Goal: Navigation & Orientation: Find specific page/section

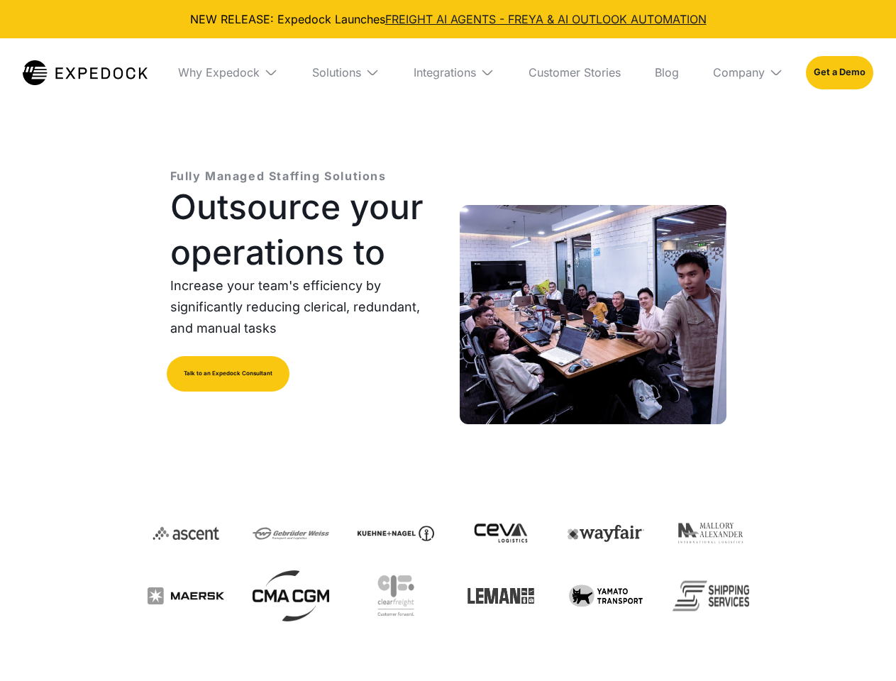
select select
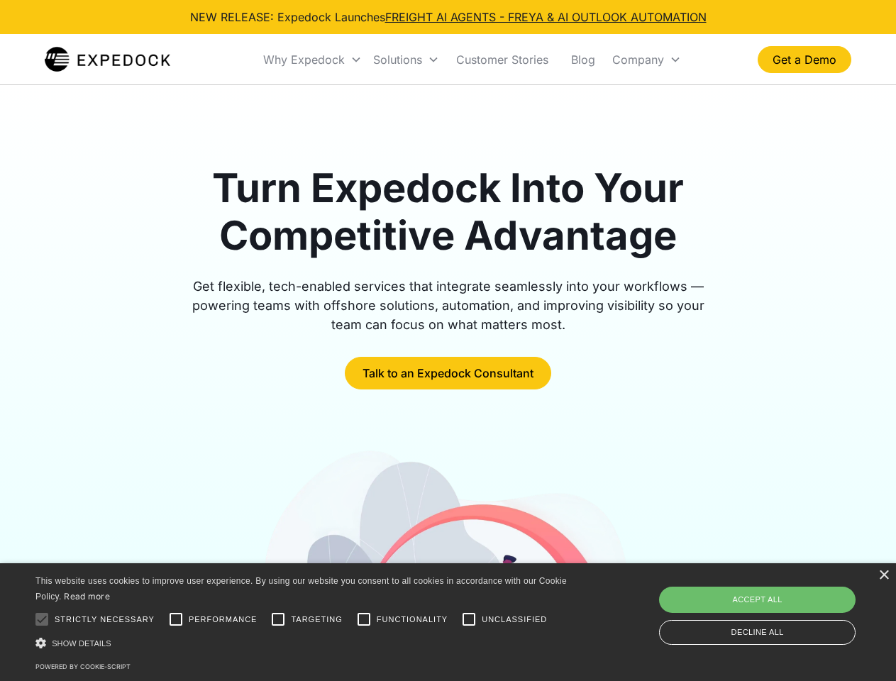
click at [313, 60] on div "Why Expedock" at bounding box center [304, 59] width 82 height 14
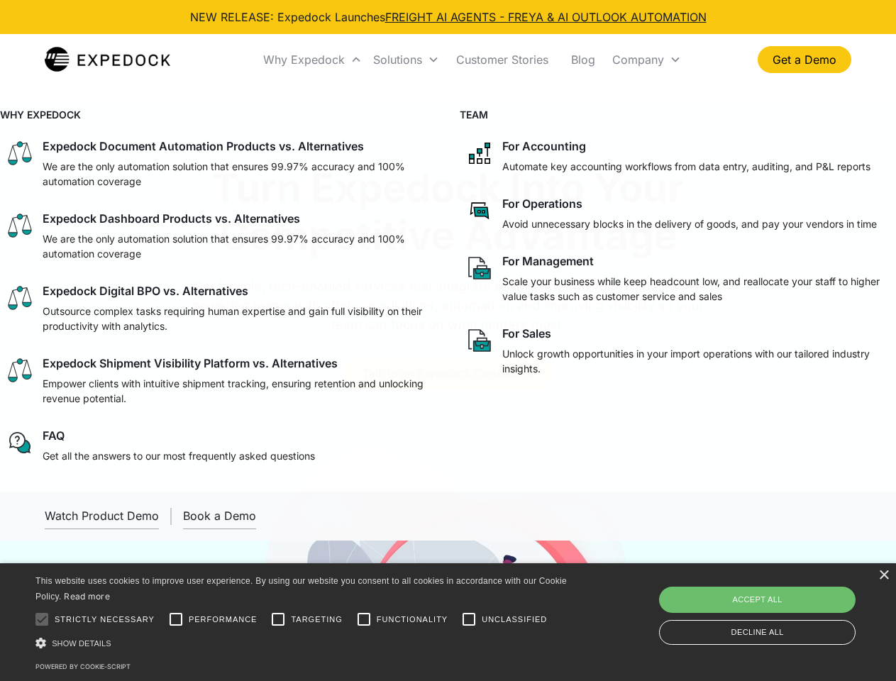
click at [406, 60] on div "Solutions" at bounding box center [397, 59] width 49 height 14
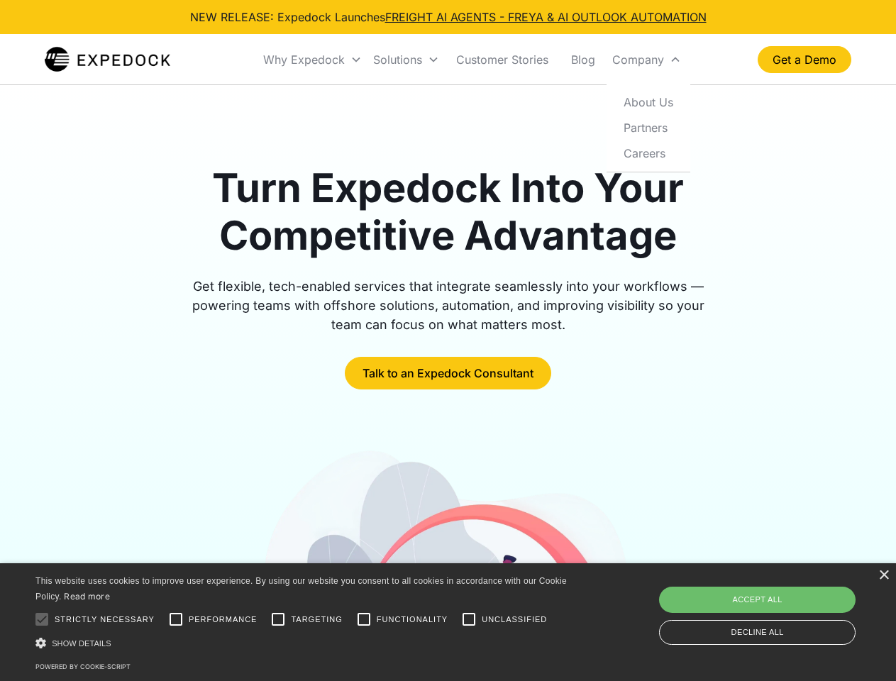
click at [646, 60] on div "Company" at bounding box center [638, 59] width 52 height 14
click at [42, 619] on div at bounding box center [42, 619] width 28 height 28
click at [176, 619] on input "Performance" at bounding box center [176, 619] width 28 height 28
checkbox input "true"
click at [278, 619] on input "Targeting" at bounding box center [278, 619] width 28 height 28
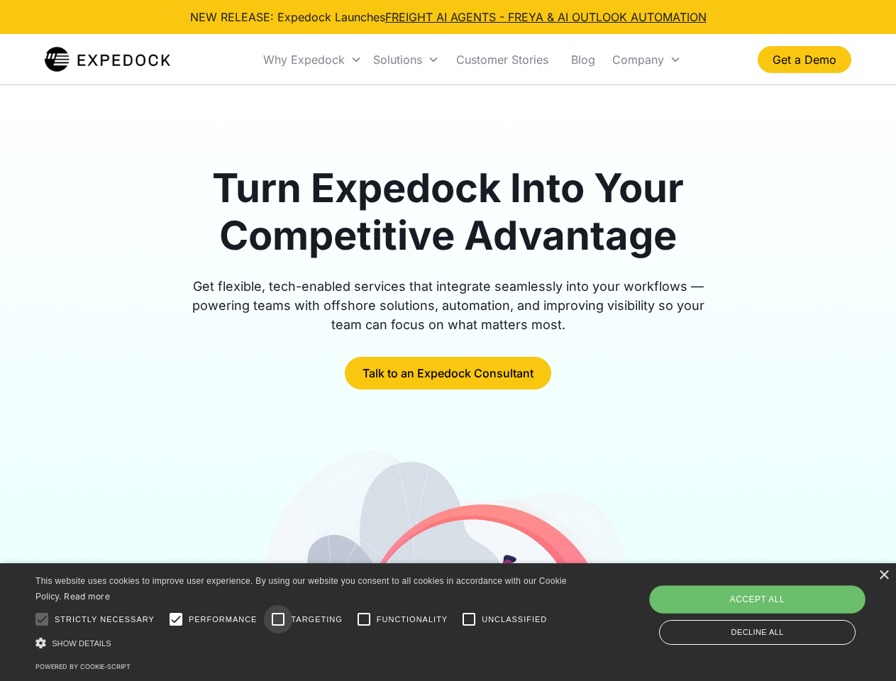
checkbox input "true"
click at [364, 619] on input "Functionality" at bounding box center [364, 619] width 28 height 28
checkbox input "true"
click at [469, 619] on input "Unclassified" at bounding box center [469, 619] width 28 height 28
checkbox input "true"
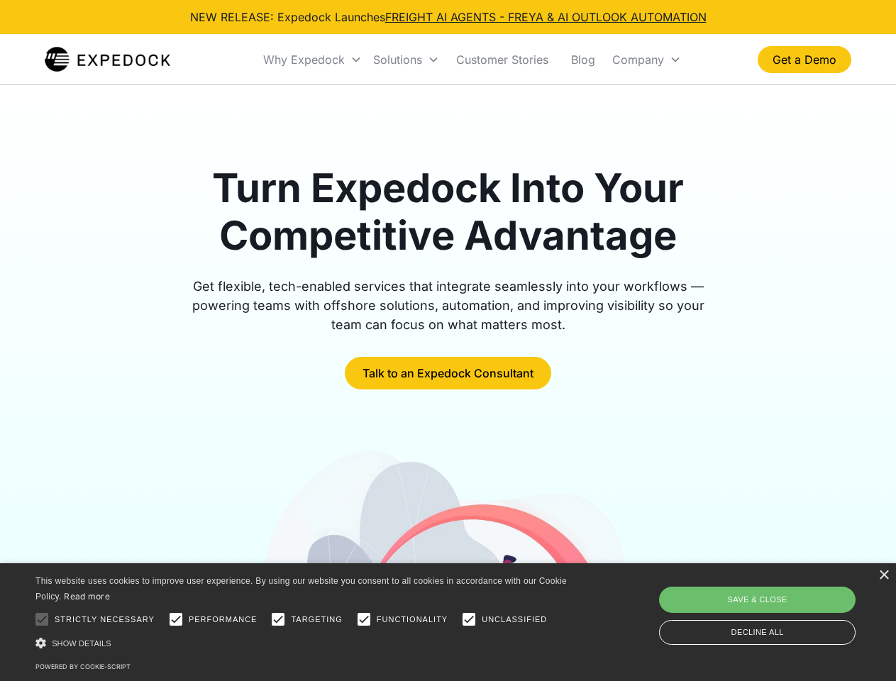
click at [304, 643] on div "Show details Hide details" at bounding box center [303, 643] width 536 height 15
